Goal: Communication & Community: Connect with others

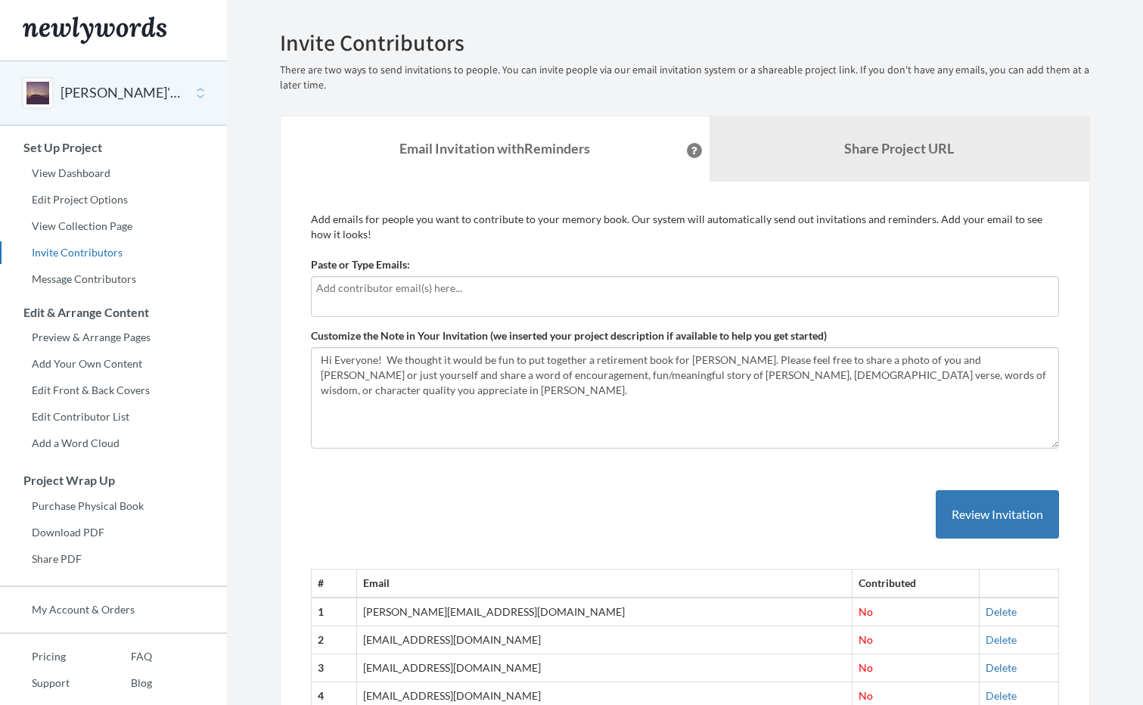
click at [324, 288] on input "text" at bounding box center [684, 288] width 737 height 17
type input "[EMAIL_ADDRESS][DOMAIN_NAME]"
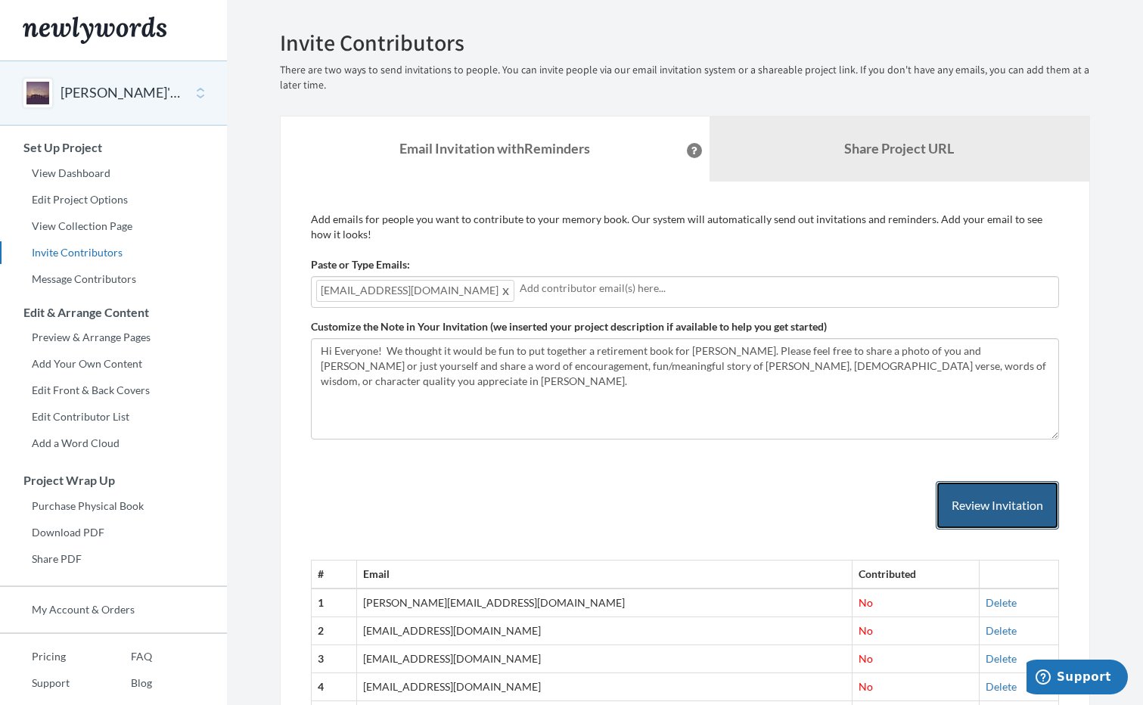
click at [991, 501] on button "Review Invitation" at bounding box center [996, 505] width 123 height 49
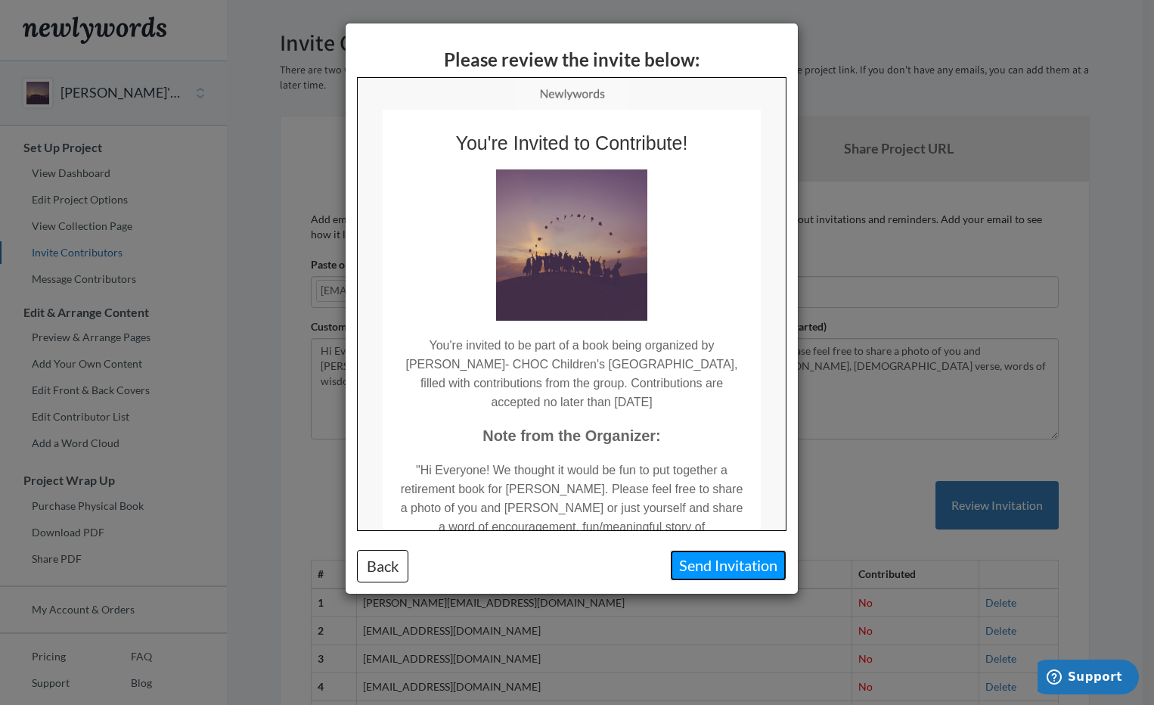
click at [722, 569] on button "Send Invitation" at bounding box center [728, 565] width 116 height 31
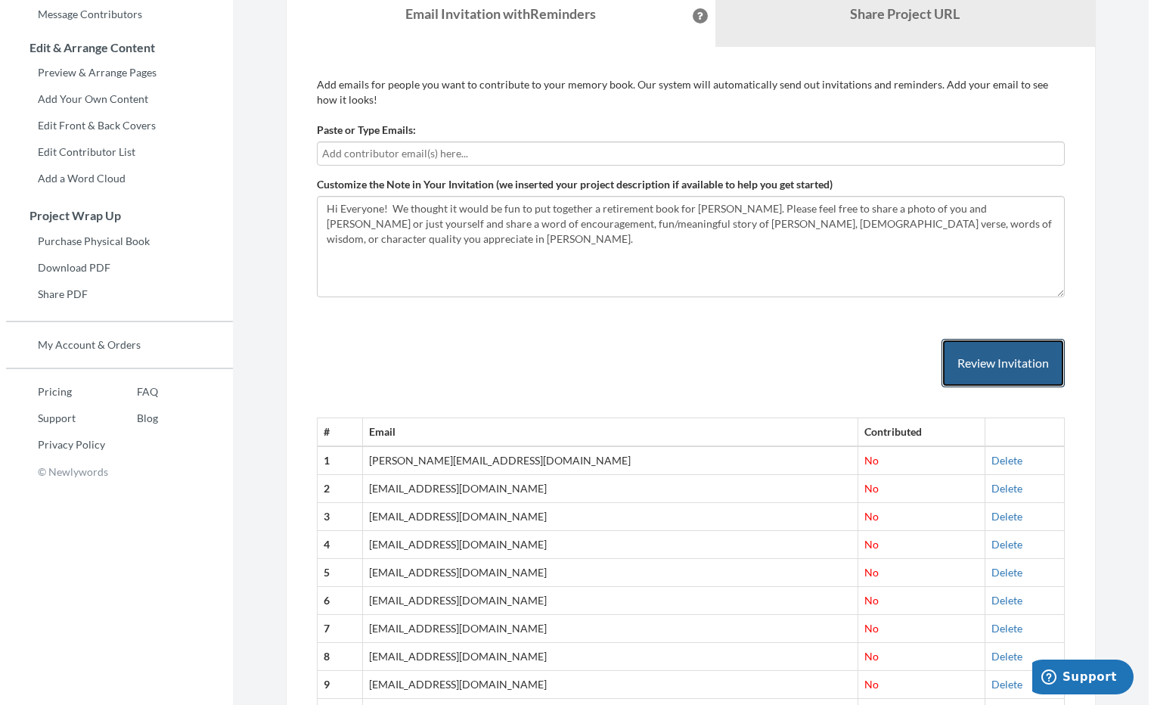
scroll to position [56, 0]
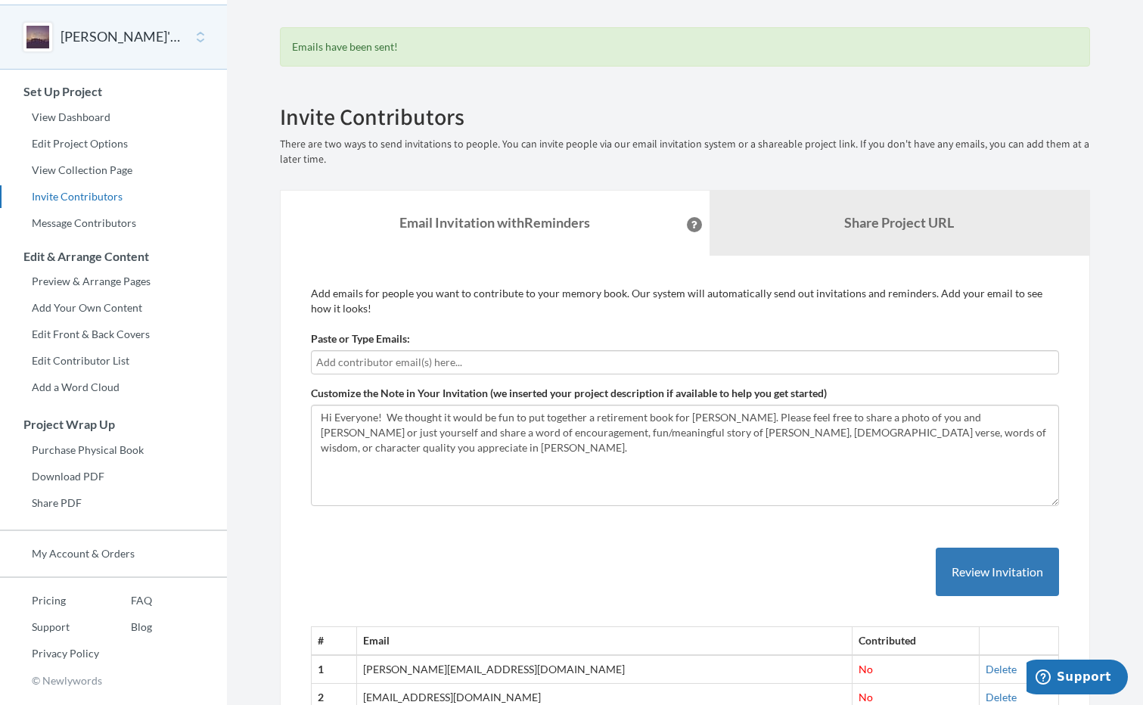
click at [336, 367] on input "text" at bounding box center [684, 362] width 737 height 17
type input "[EMAIL_ADDRESS][DOMAIN_NAME]"
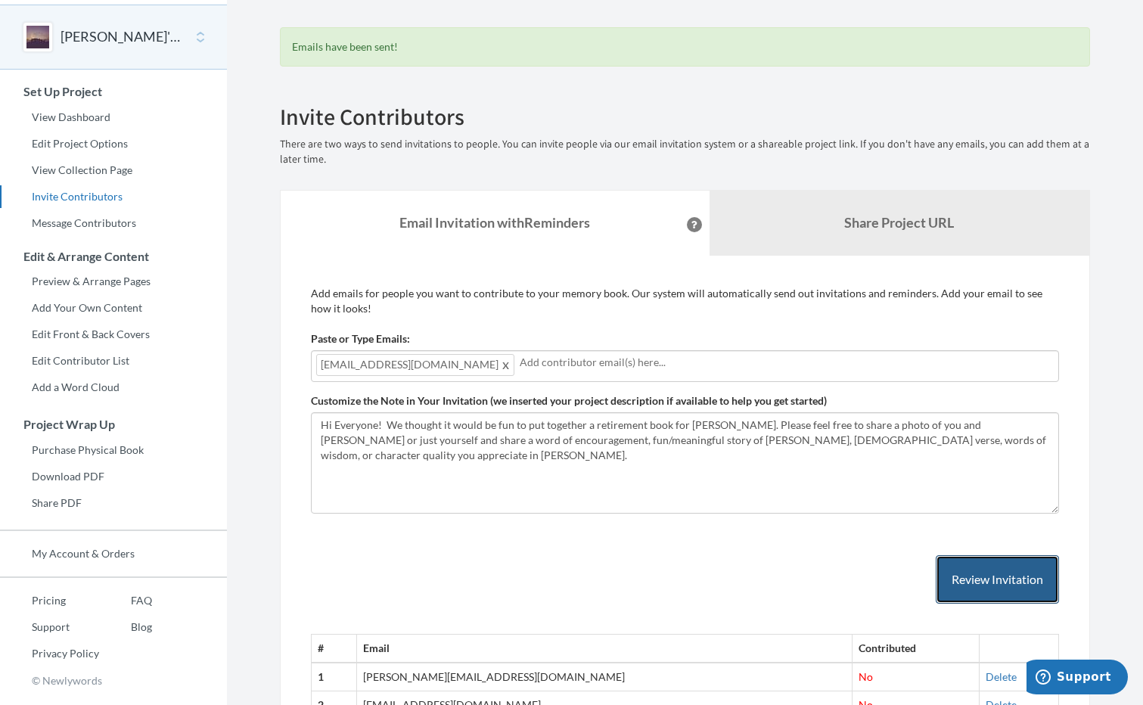
click at [1018, 574] on button "Review Invitation" at bounding box center [996, 579] width 123 height 49
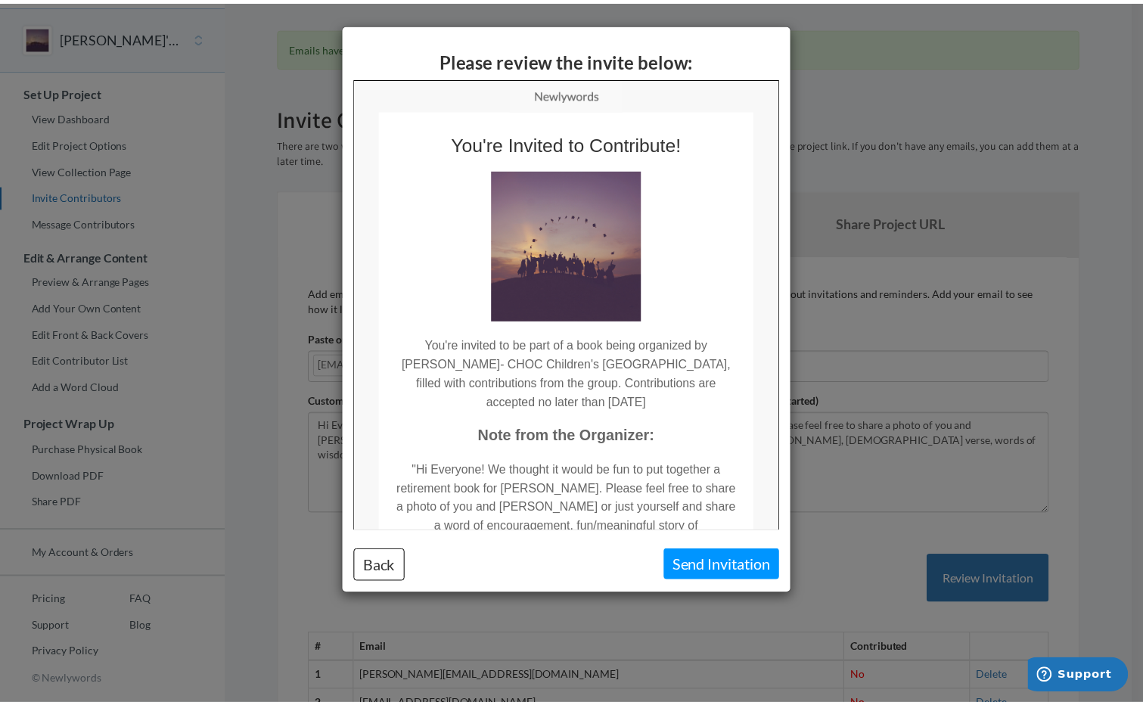
scroll to position [0, 0]
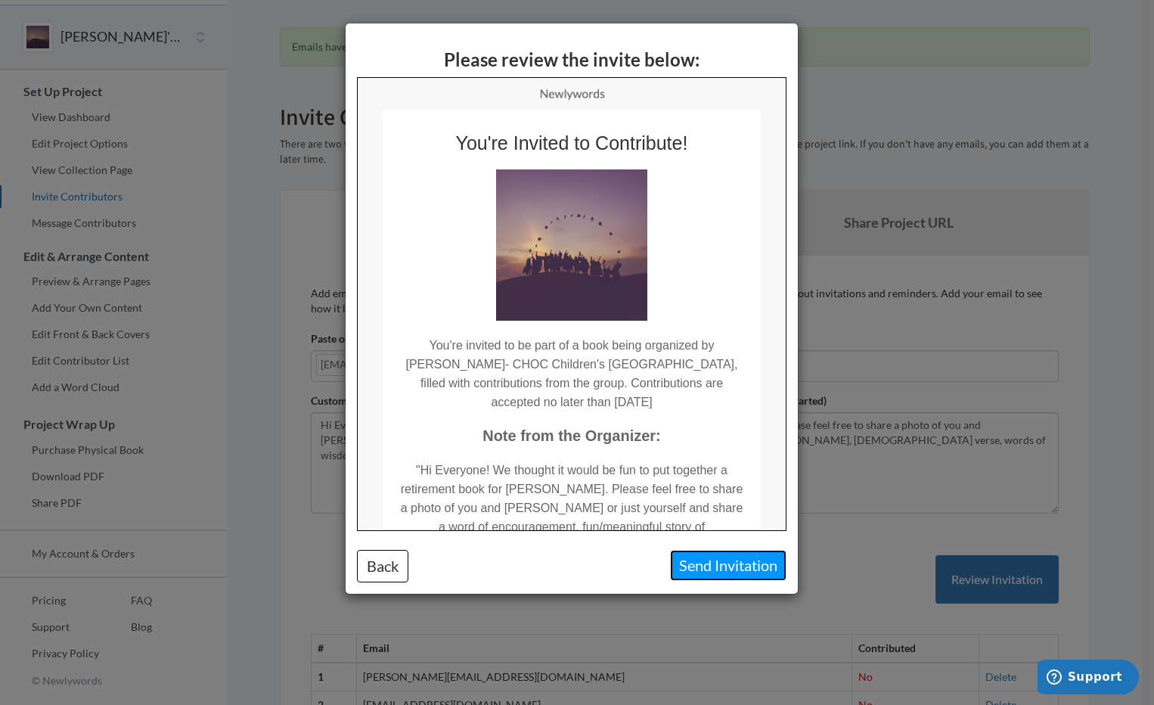
click at [718, 568] on button "Send Invitation" at bounding box center [728, 565] width 116 height 31
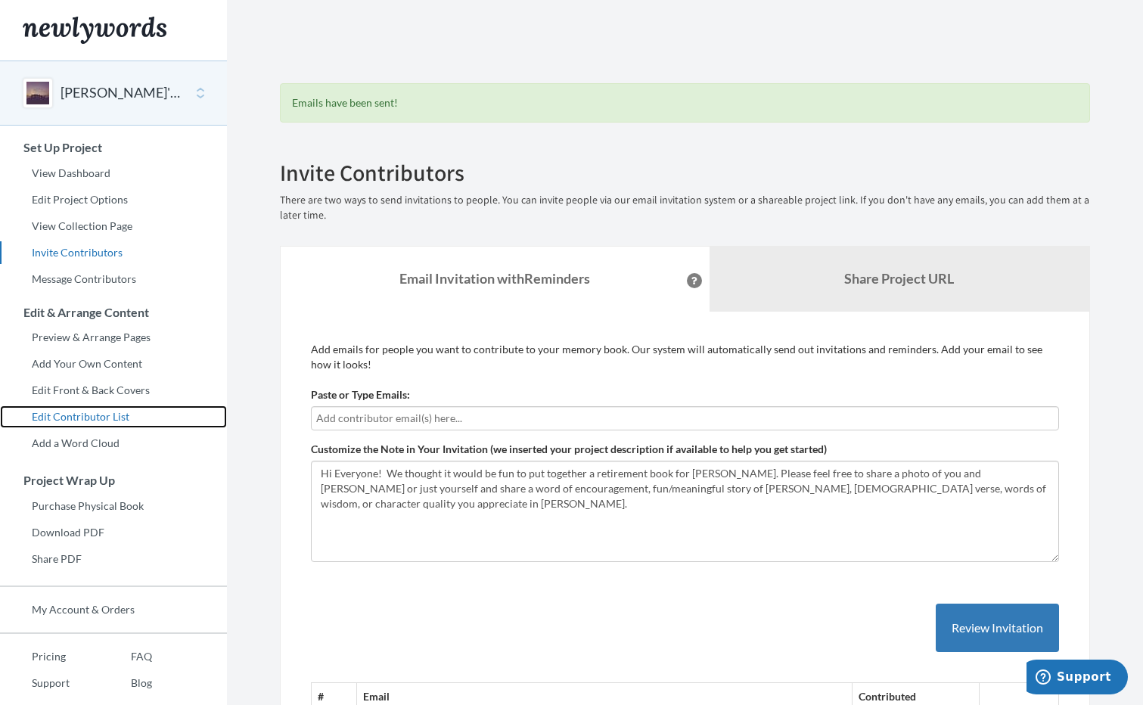
click at [100, 420] on link "Edit Contributor List" at bounding box center [113, 416] width 227 height 23
